Goal: Task Accomplishment & Management: Complete application form

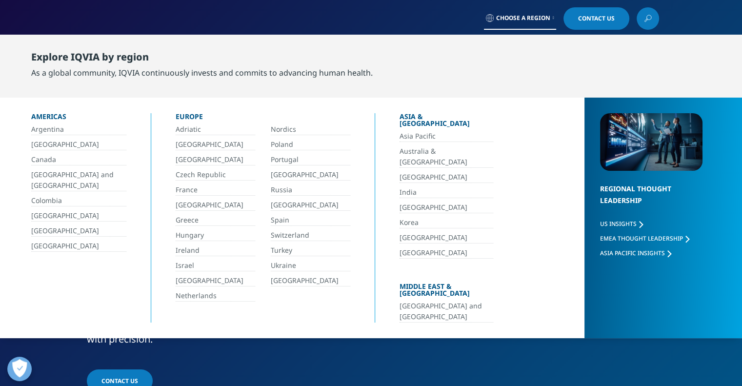
click at [46, 232] on link "[GEOGRAPHIC_DATA]" at bounding box center [78, 230] width 95 height 11
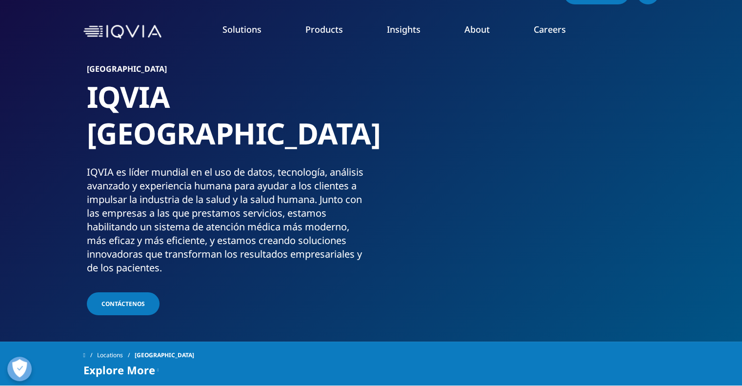
scroll to position [49, 0]
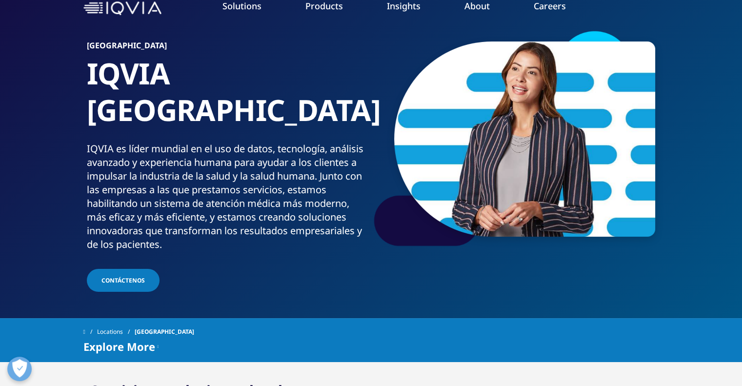
click at [125, 276] on span "Contáctenos" at bounding box center [123, 280] width 43 height 8
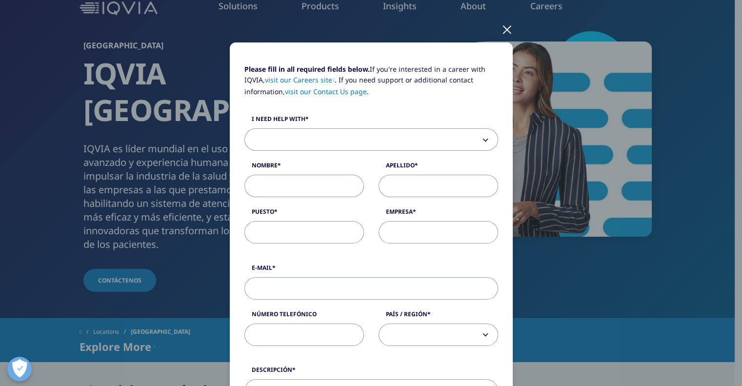
scroll to position [98, 0]
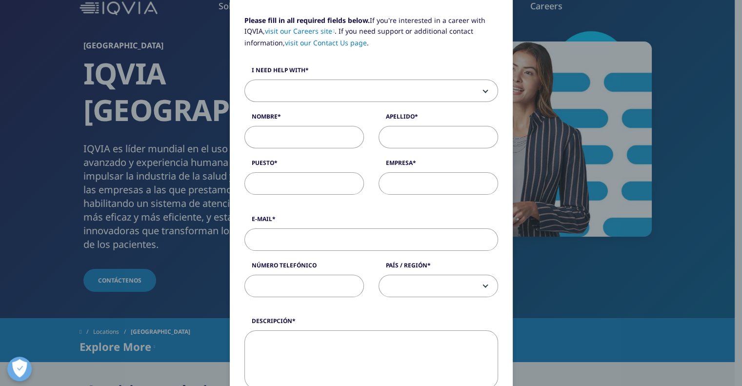
click at [293, 88] on span at bounding box center [371, 91] width 253 height 22
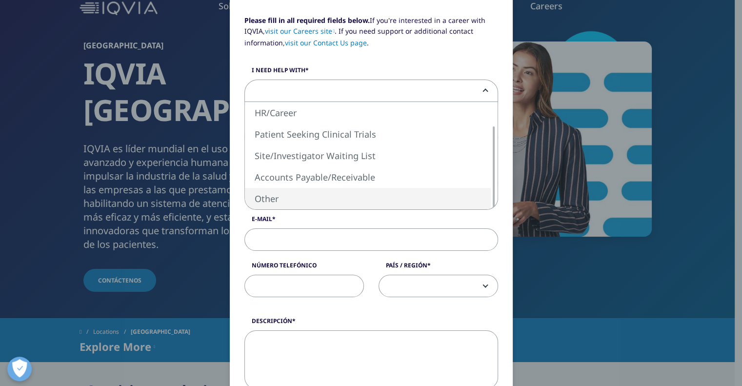
select select "Other"
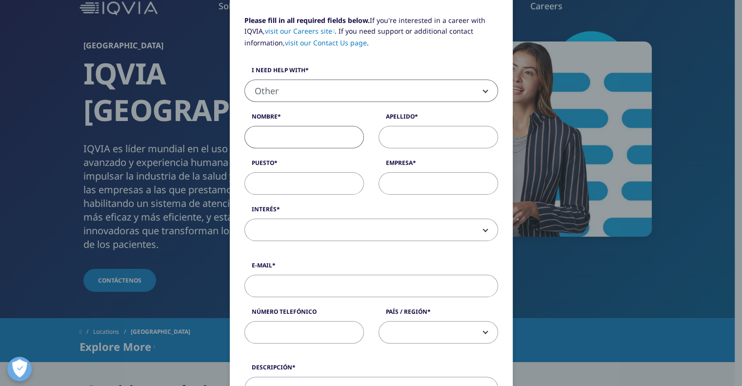
click at [291, 134] on input "Nombre" at bounding box center [304, 137] width 120 height 22
type input "Rocio"
type input "Avalos"
type input "Subdirector de Marketing"
type input "TDi"
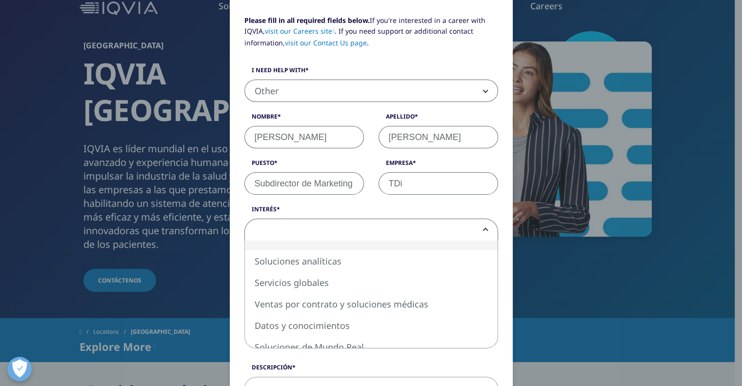
click at [314, 223] on span at bounding box center [371, 230] width 253 height 22
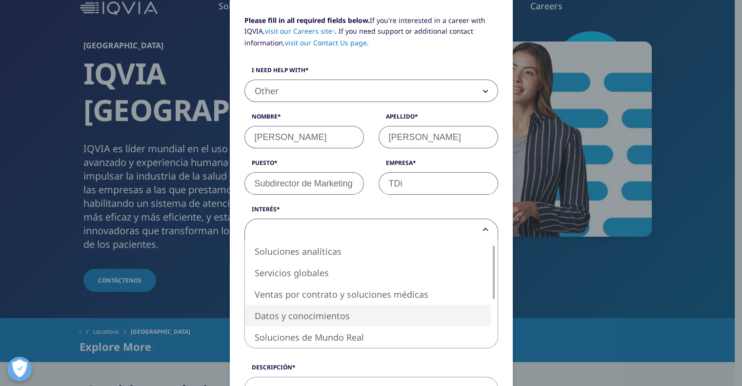
select select "Data and Insights"
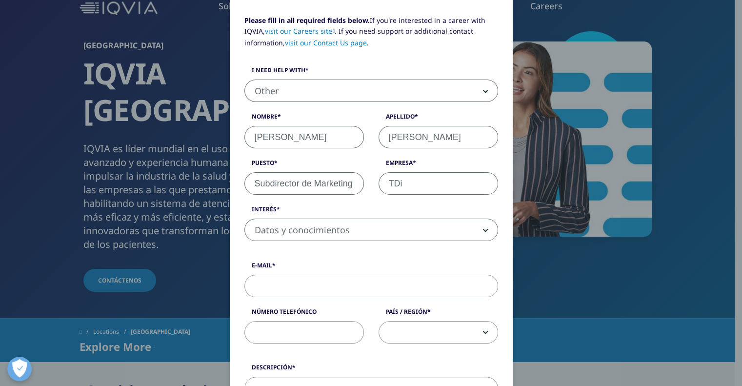
click at [334, 285] on input "E-Mail" at bounding box center [371, 286] width 254 height 22
type input "mkt.subdireccion@tdi-sa.com"
type input "3329274904"
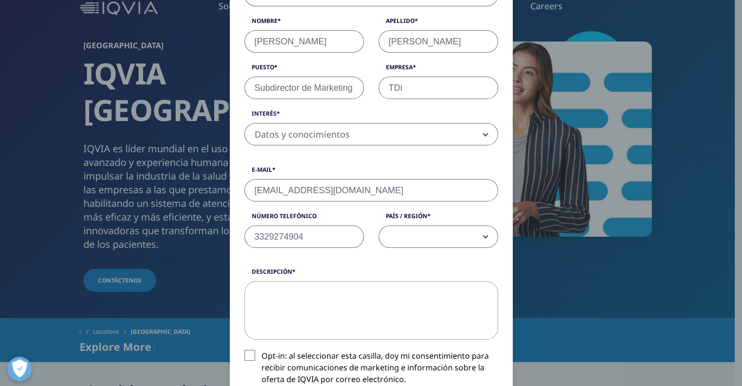
scroll to position [195, 0]
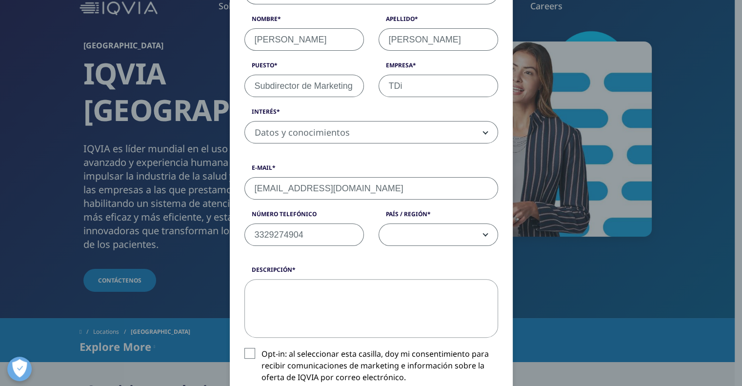
click at [474, 236] on span at bounding box center [438, 235] width 119 height 22
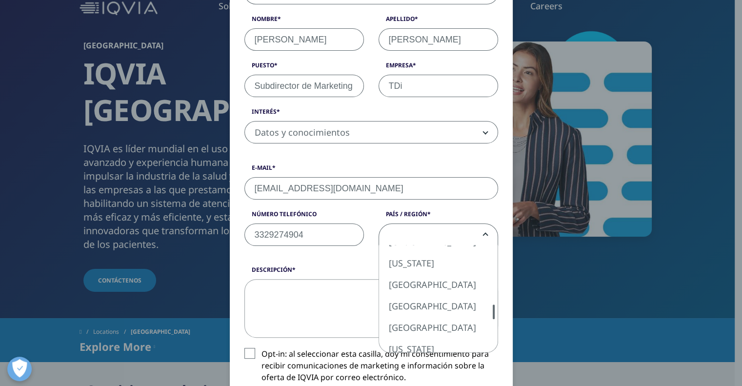
click at [493, 308] on div at bounding box center [494, 312] width 2 height 15
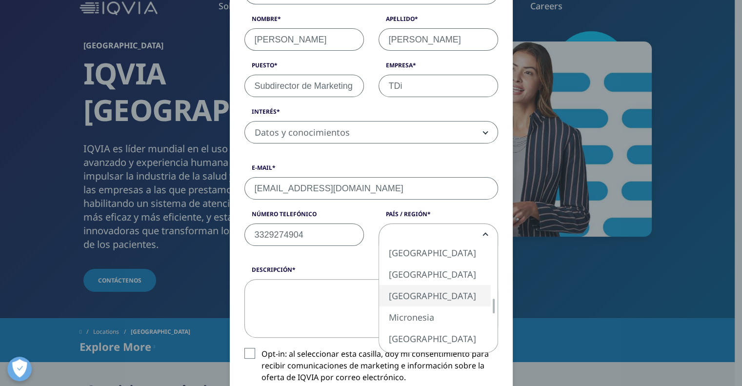
select select "[GEOGRAPHIC_DATA]"
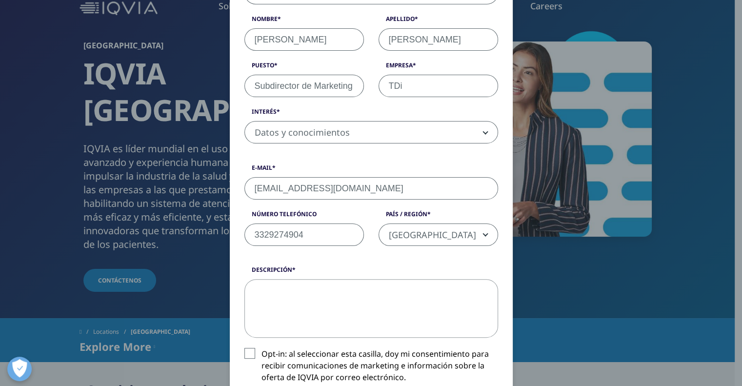
click at [347, 298] on textarea "descripción" at bounding box center [371, 308] width 254 height 59
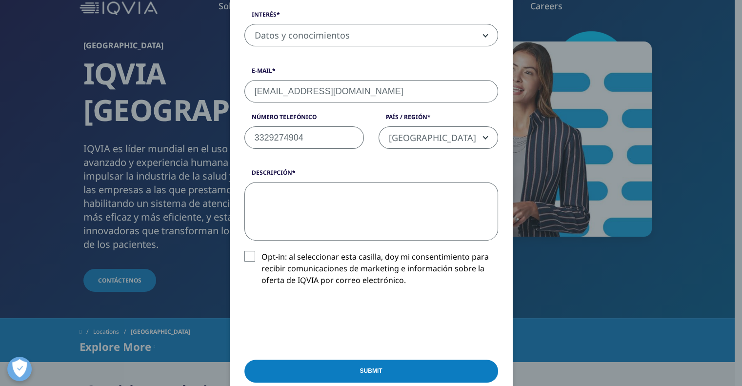
scroll to position [293, 0]
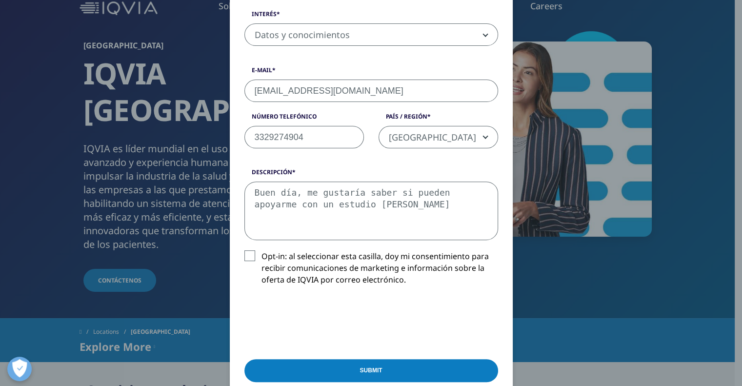
type textarea "Buen día, me gustaría saber si pueden apoyarme con un estudio de mercado"
click at [248, 257] on label "Opt-in: al seleccionar esta casilla, doy mi consentimiento para recibir comunic…" at bounding box center [371, 270] width 254 height 41
click at [262, 250] on input "Opt-in: al seleccionar esta casilla, doy mi consentimiento para recibir comunic…" at bounding box center [262, 250] width 0 height 0
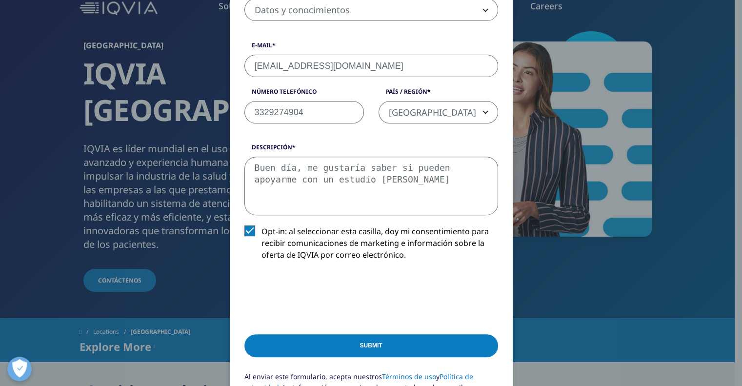
scroll to position [342, 0]
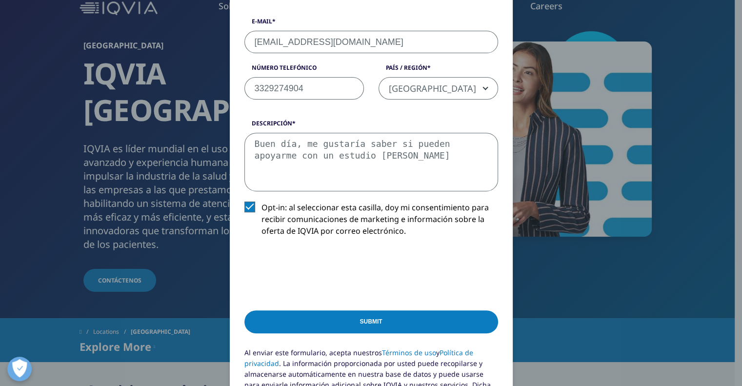
click at [244, 203] on label "Opt-in: al seleccionar esta casilla, doy mi consentimiento para recibir comunic…" at bounding box center [371, 222] width 254 height 41
click at [262, 202] on input "Opt-in: al seleccionar esta casilla, doy mi consentimiento para recibir comunic…" at bounding box center [262, 202] width 0 height 0
click at [377, 320] on input "Submit" at bounding box center [371, 321] width 254 height 23
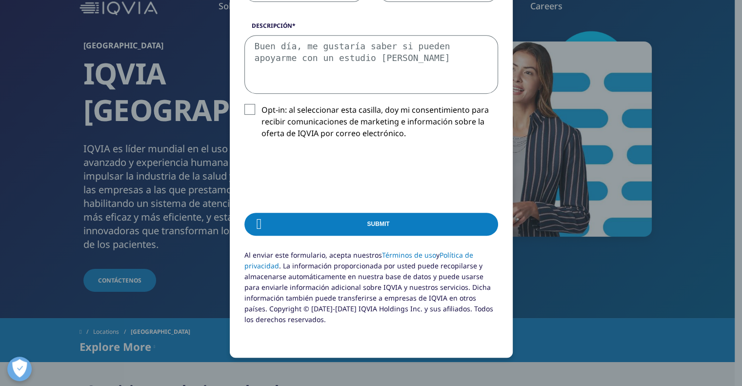
scroll to position [0, 0]
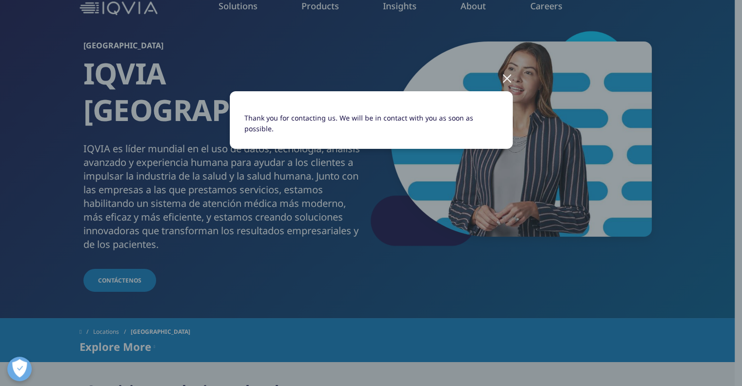
click at [297, 176] on div "Thank you for contacting us. We will be in contact with you as soon as possible." at bounding box center [371, 128] width 576 height 256
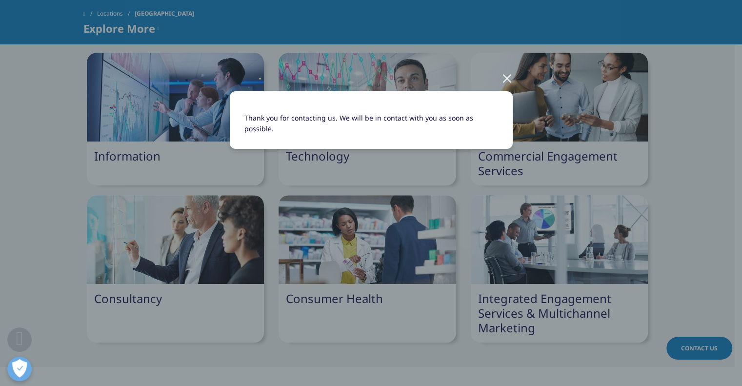
scroll to position [390, 0]
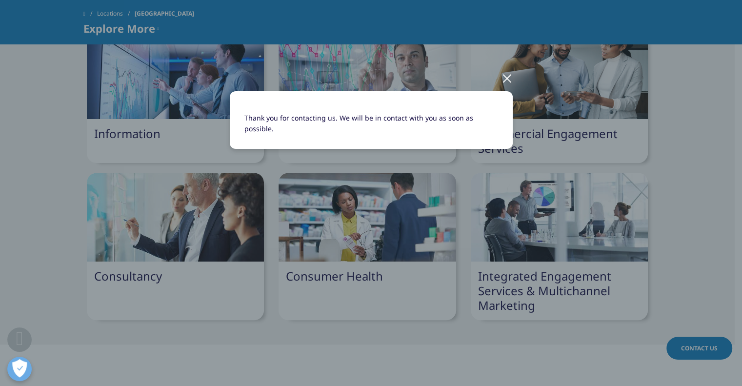
click at [508, 76] on div at bounding box center [507, 77] width 11 height 27
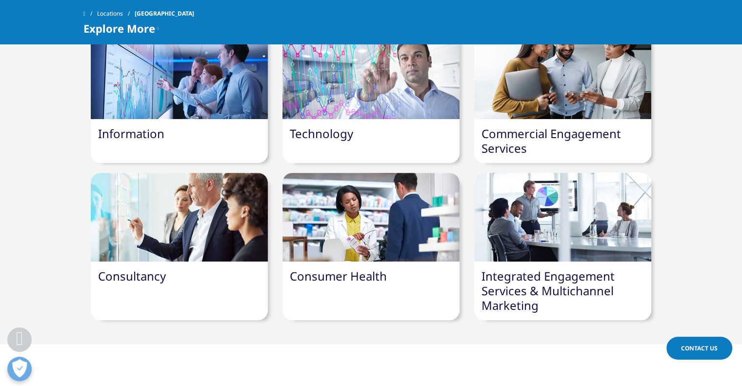
scroll to position [342, 0]
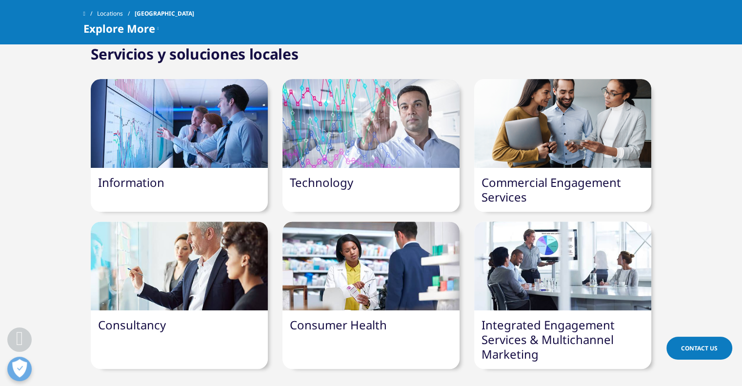
click at [211, 126] on div at bounding box center [179, 123] width 177 height 89
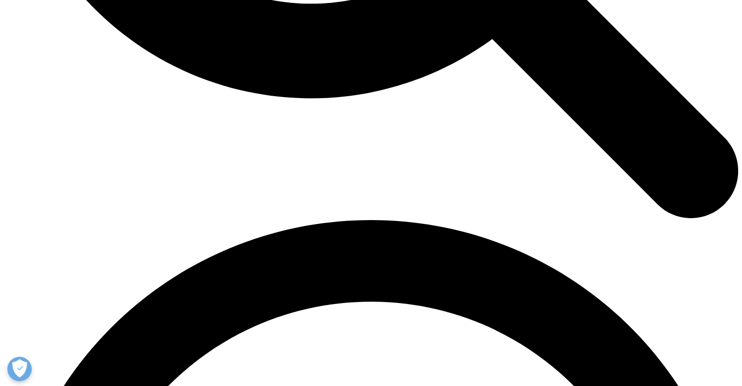
scroll to position [1269, 0]
